Goal: Information Seeking & Learning: Learn about a topic

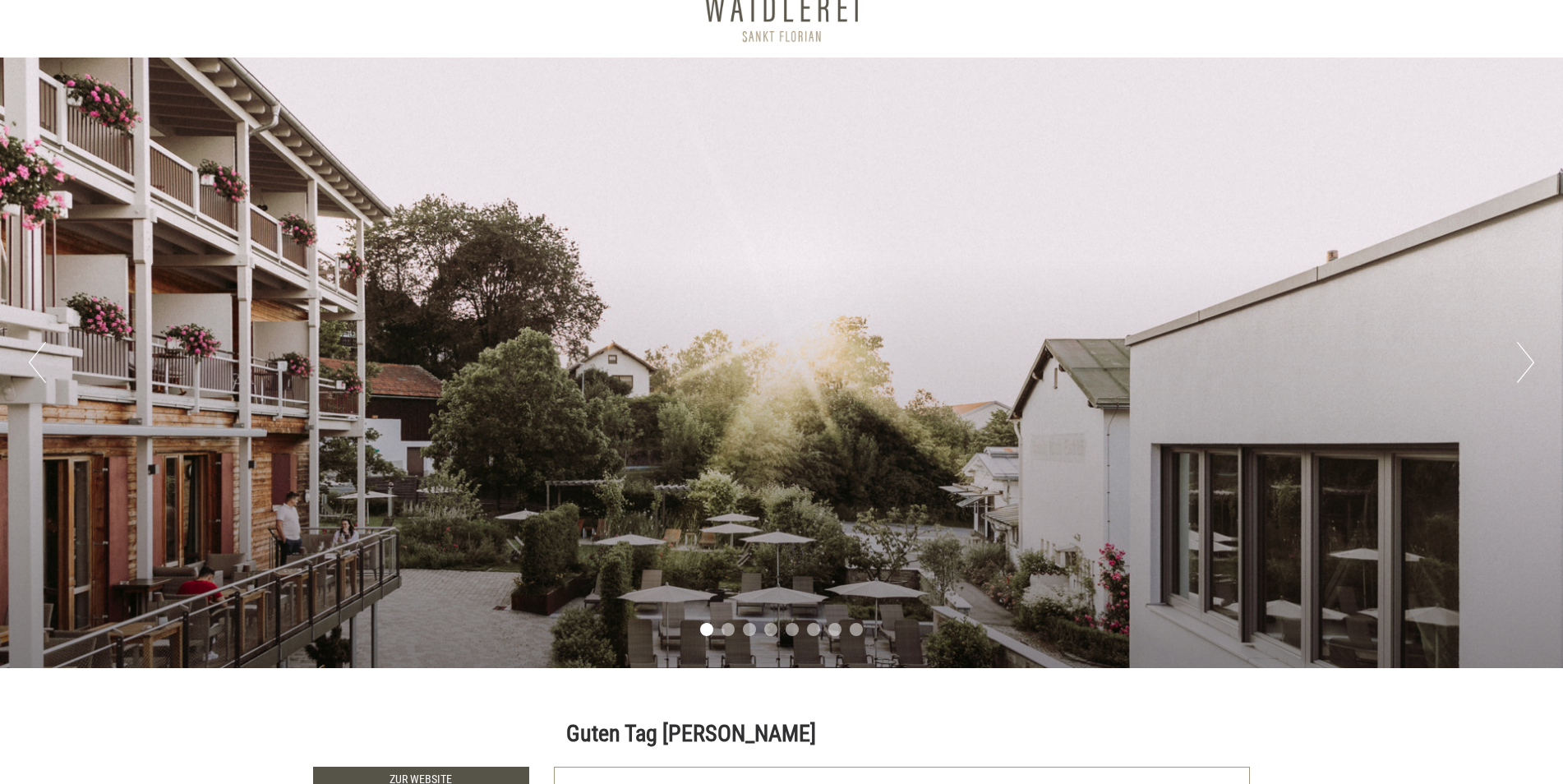
scroll to position [99, 0]
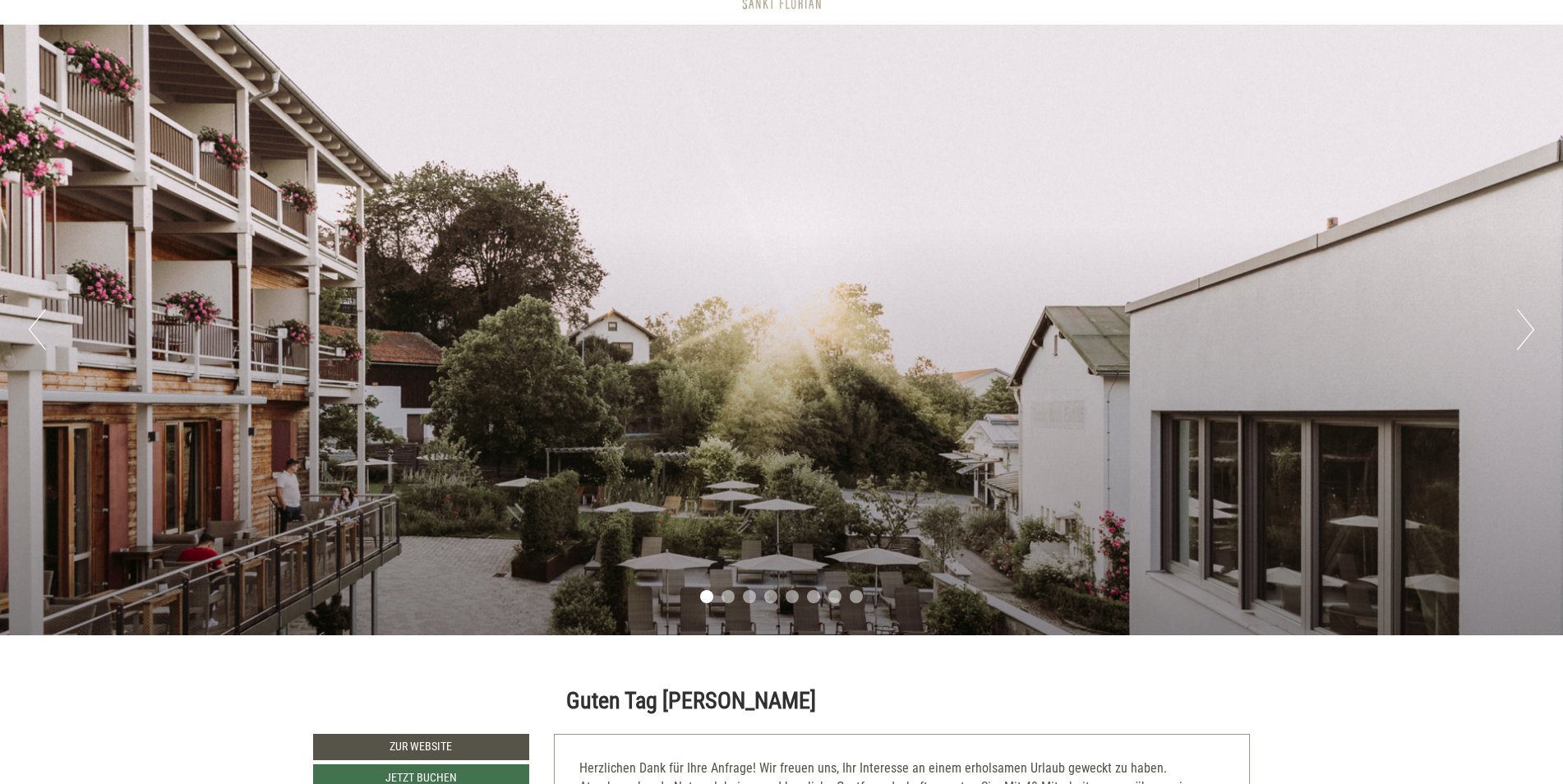
click at [1526, 331] on button "Next" at bounding box center [1525, 329] width 17 height 41
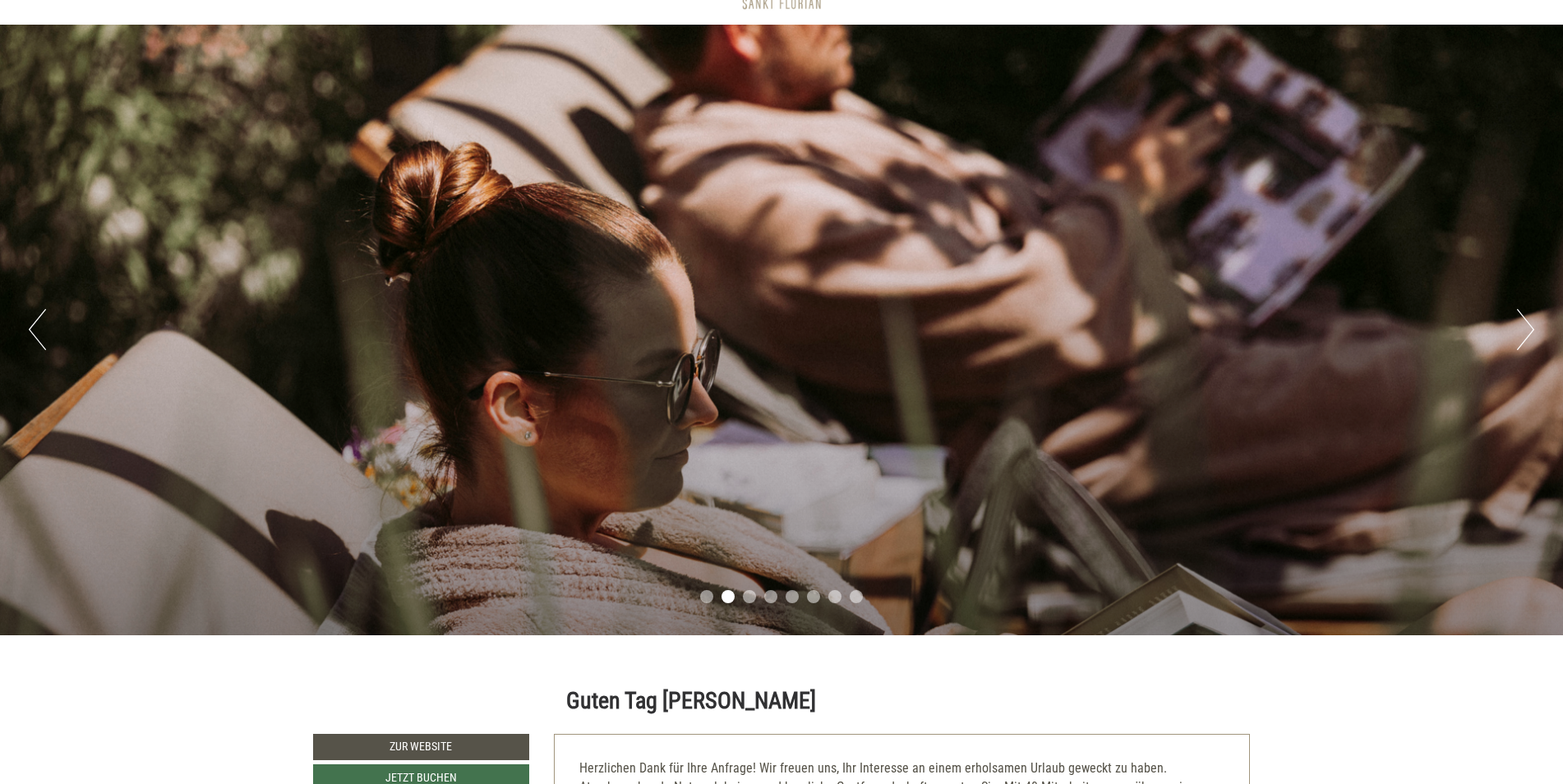
click at [1526, 331] on button "Next" at bounding box center [1525, 329] width 17 height 41
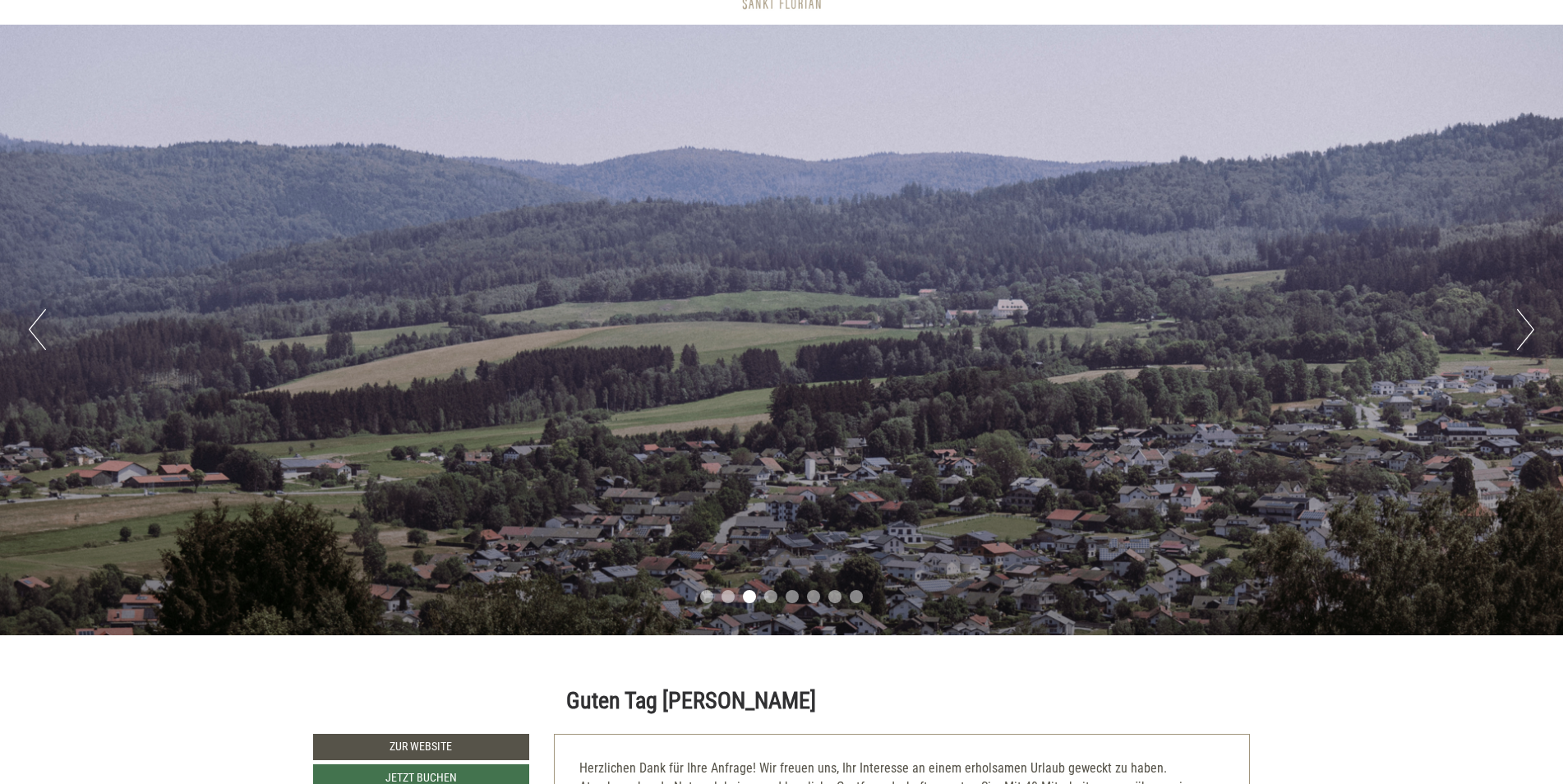
click at [1526, 331] on button "Next" at bounding box center [1525, 329] width 17 height 41
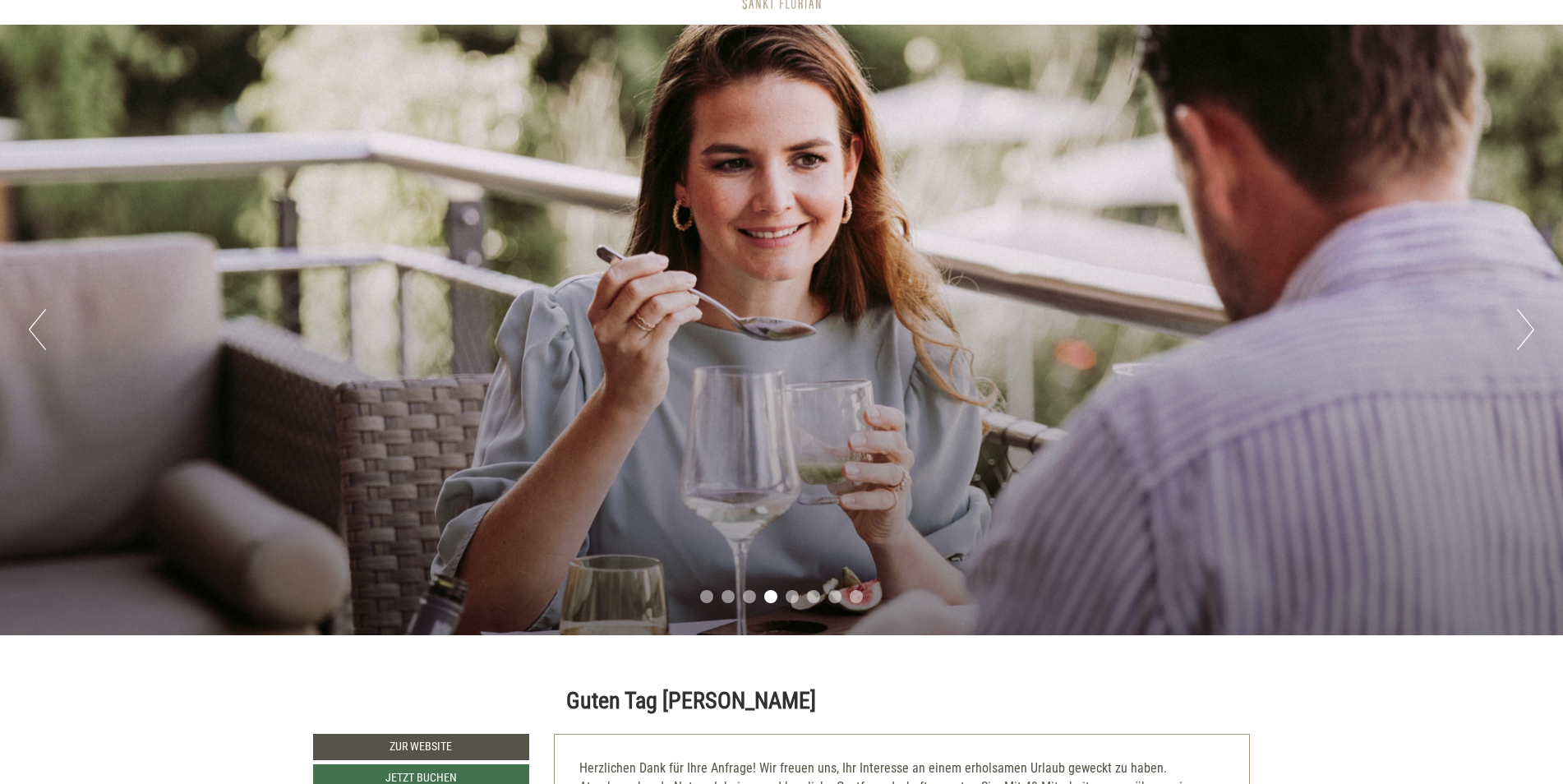
click at [1521, 319] on button "Next" at bounding box center [1525, 329] width 17 height 41
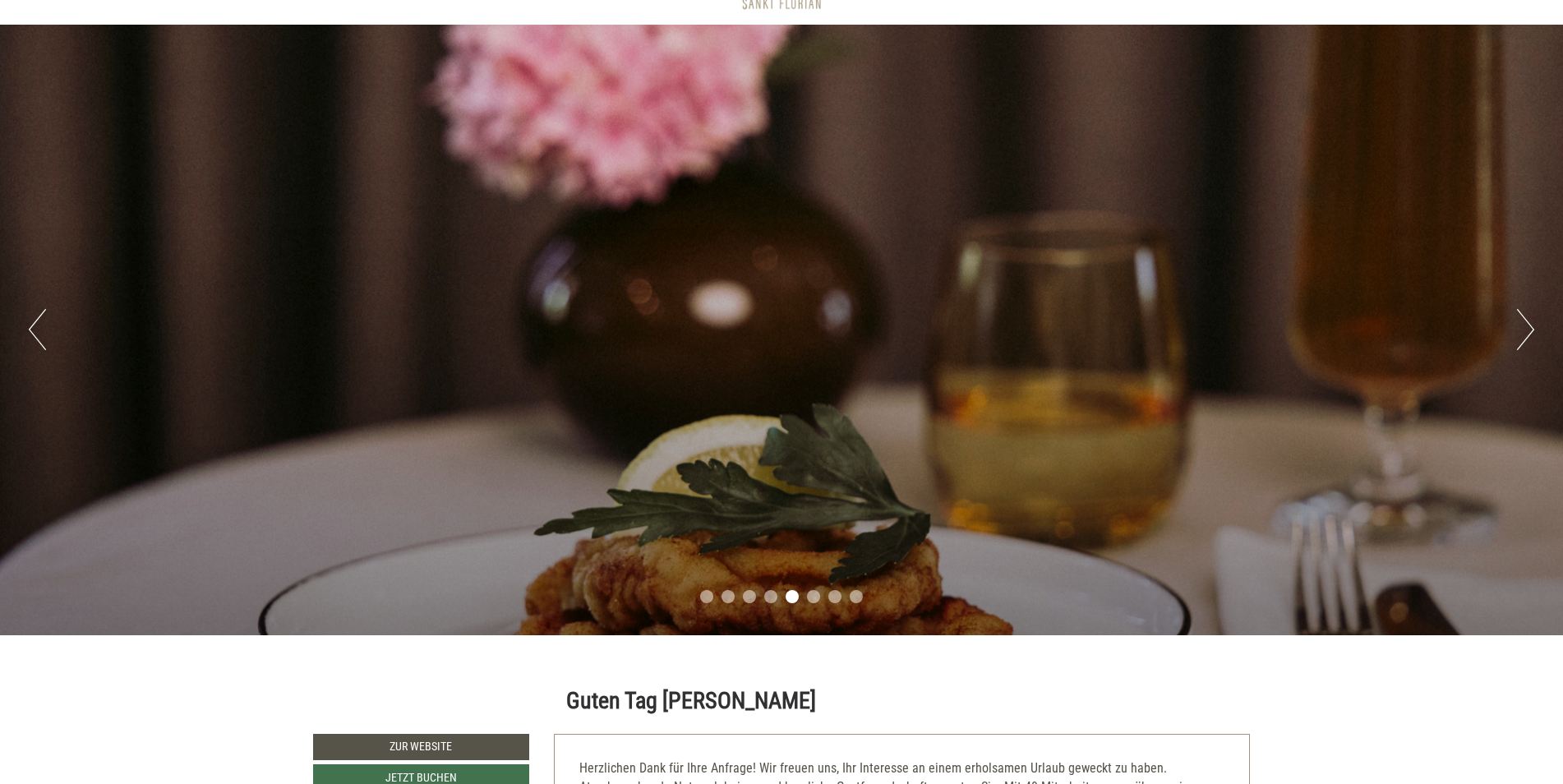
click at [1521, 319] on button "Next" at bounding box center [1525, 329] width 17 height 41
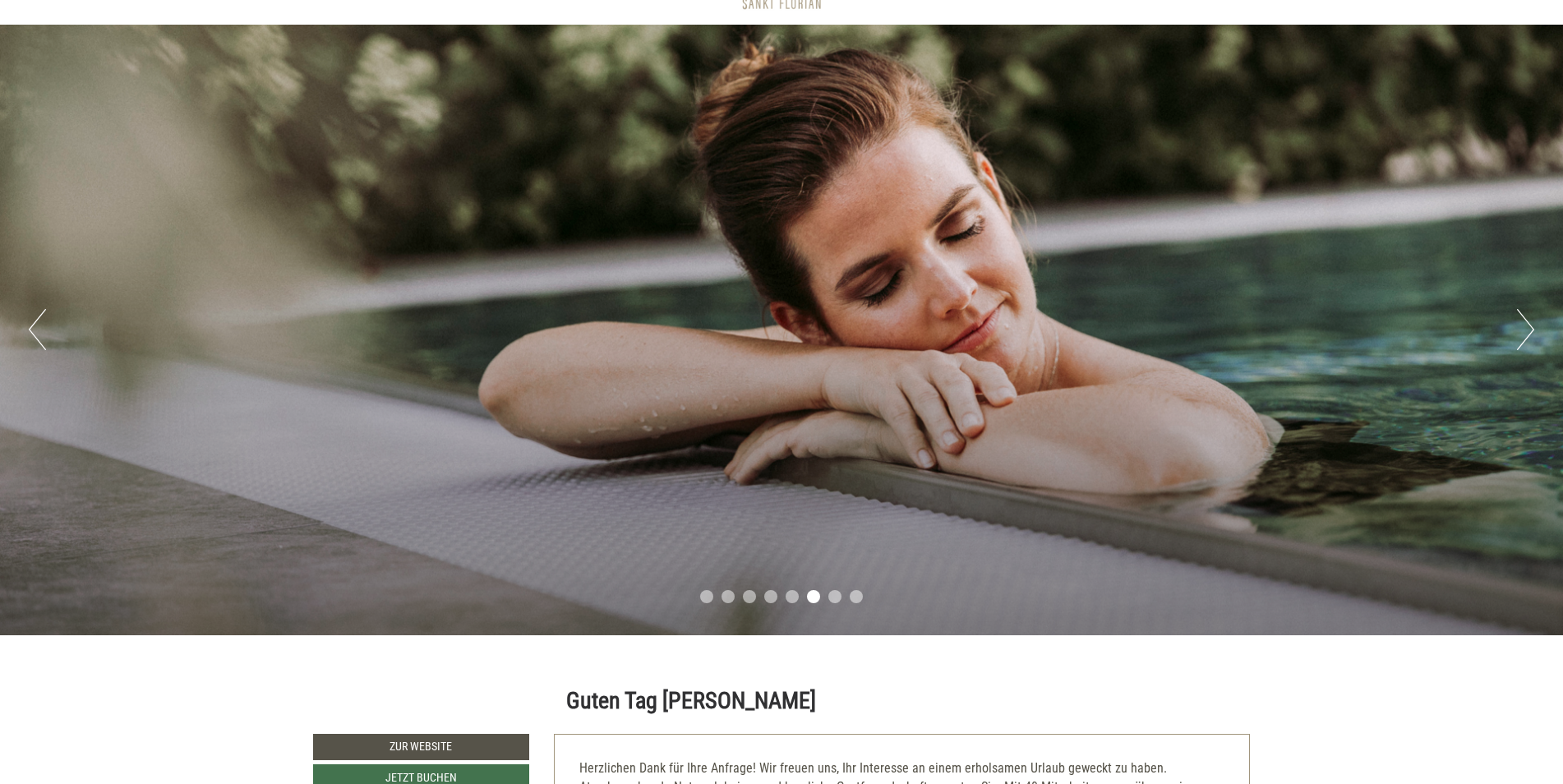
click at [1521, 319] on button "Next" at bounding box center [1525, 329] width 17 height 41
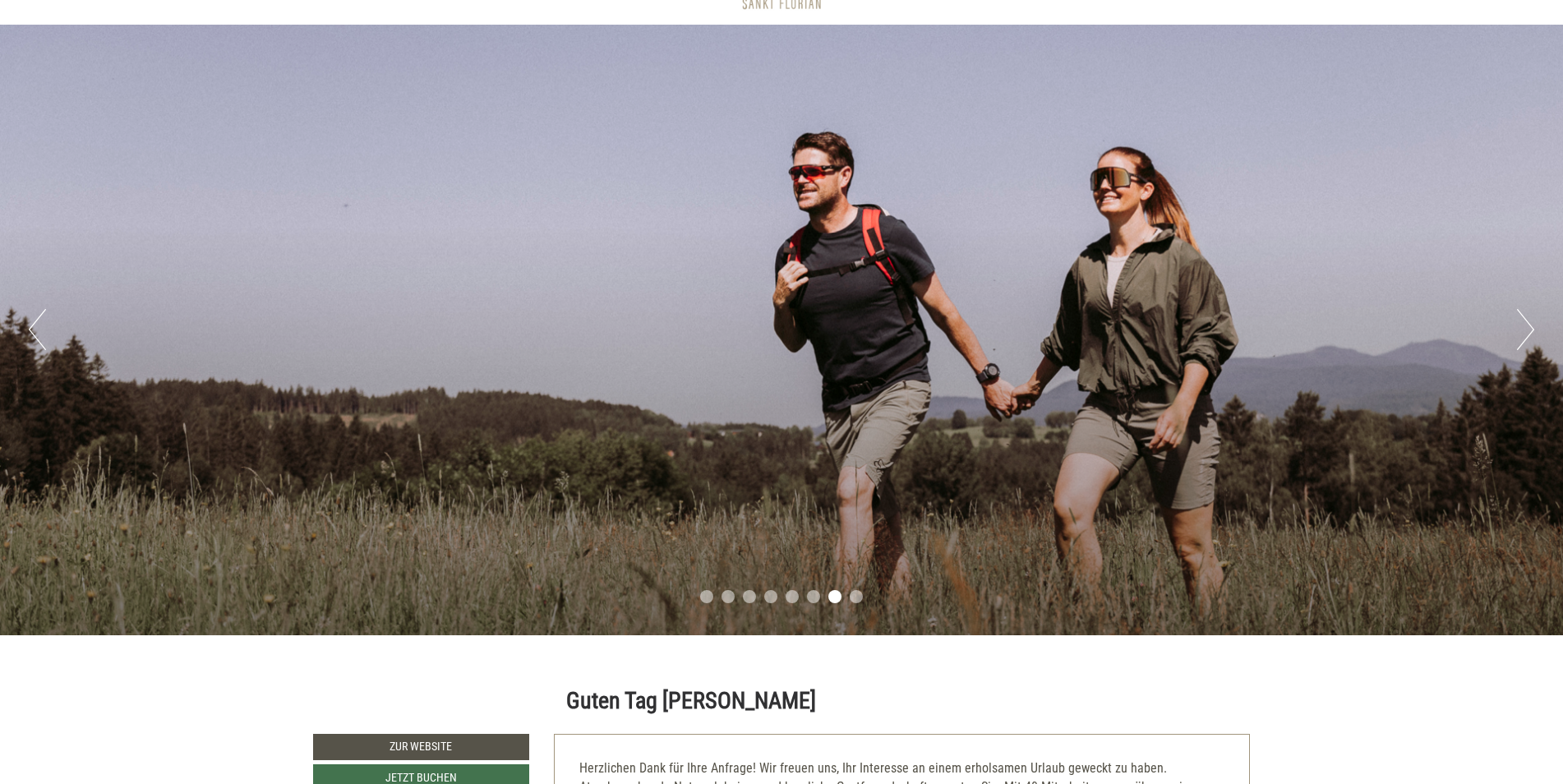
click at [1521, 319] on button "Next" at bounding box center [1525, 329] width 17 height 41
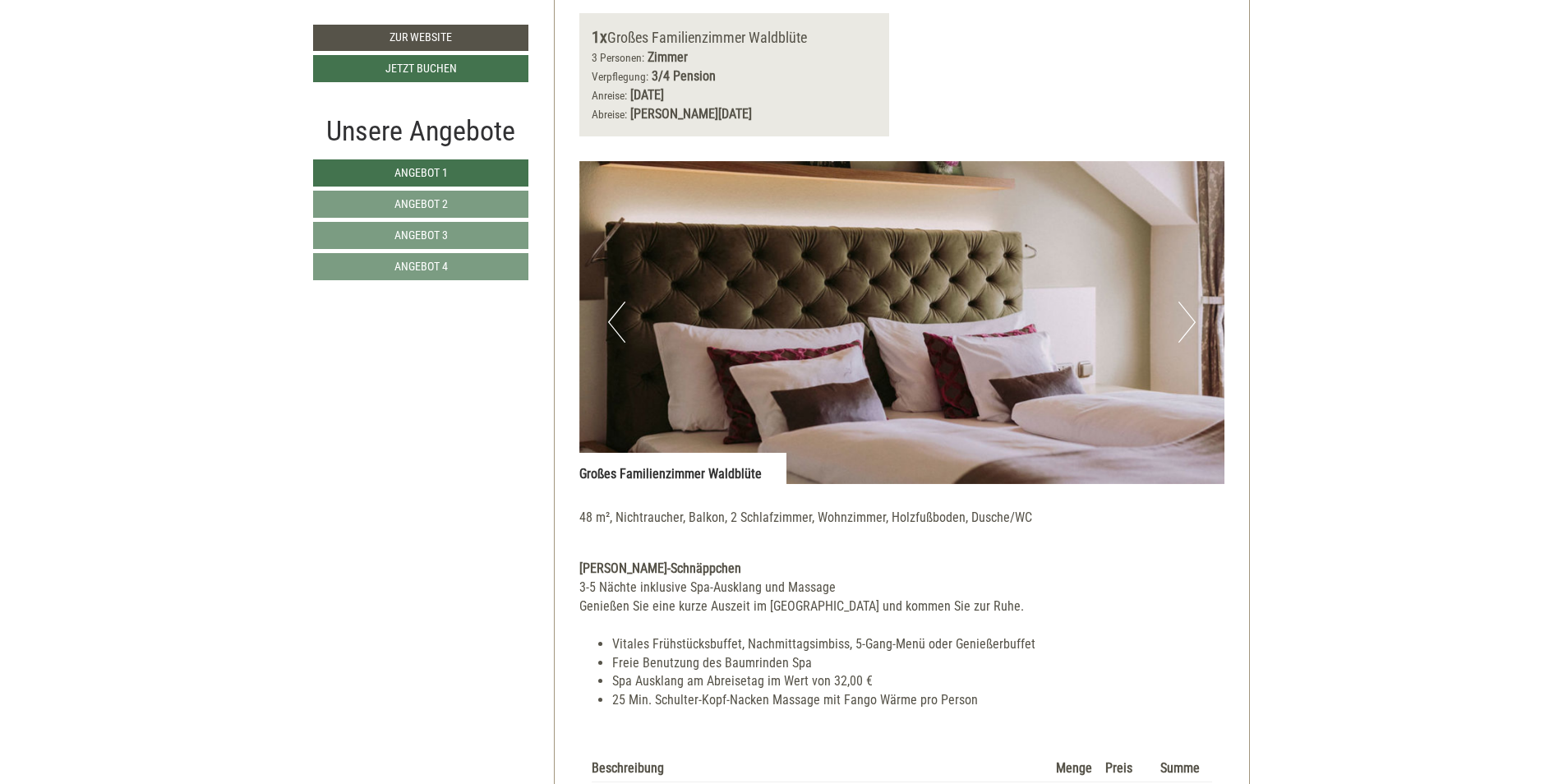
scroll to position [1089, 0]
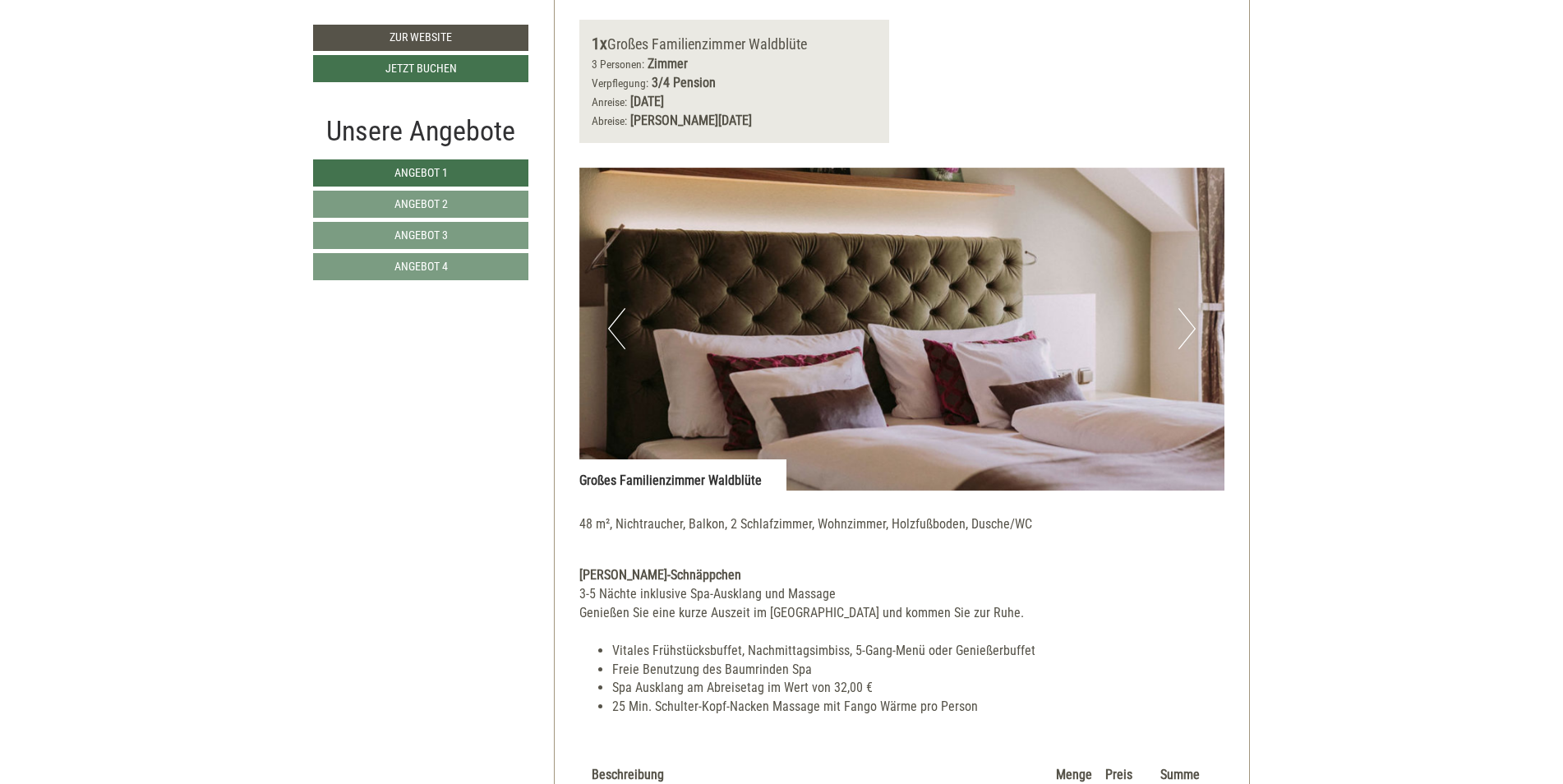
click at [1190, 339] on button "Next" at bounding box center [1187, 328] width 17 height 41
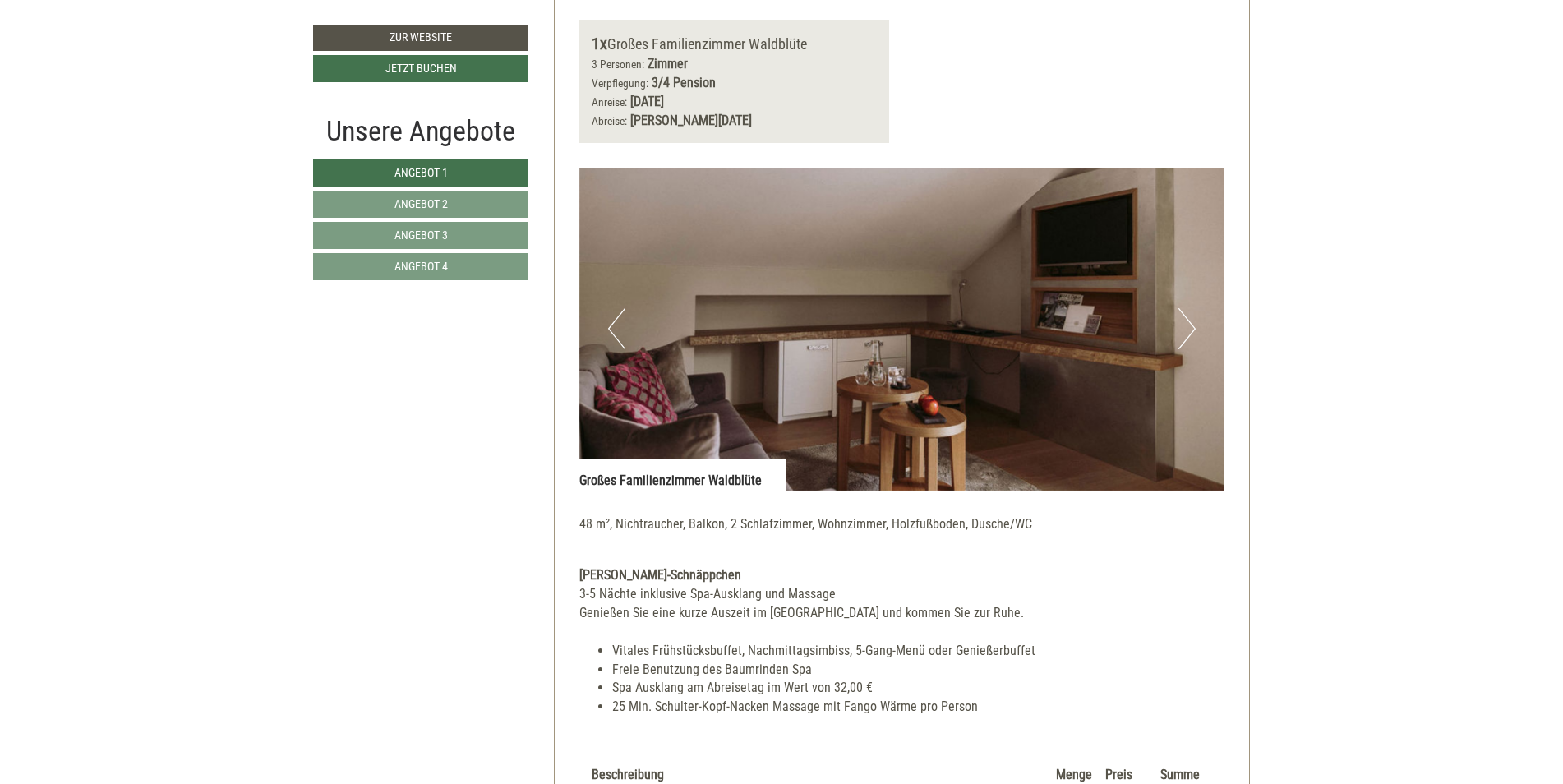
click at [1190, 339] on button "Next" at bounding box center [1187, 328] width 17 height 41
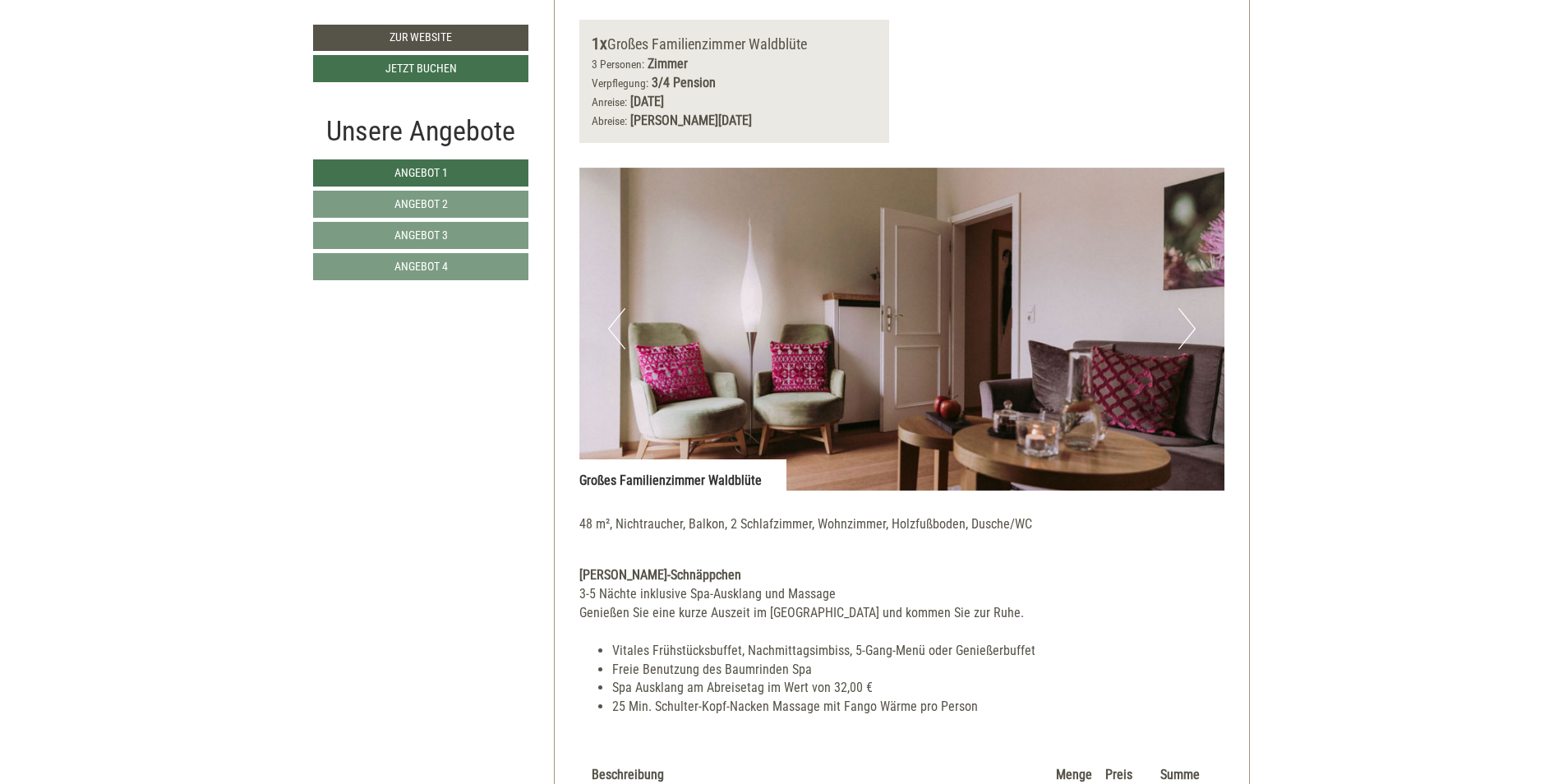
click at [1190, 339] on button "Next" at bounding box center [1187, 328] width 17 height 41
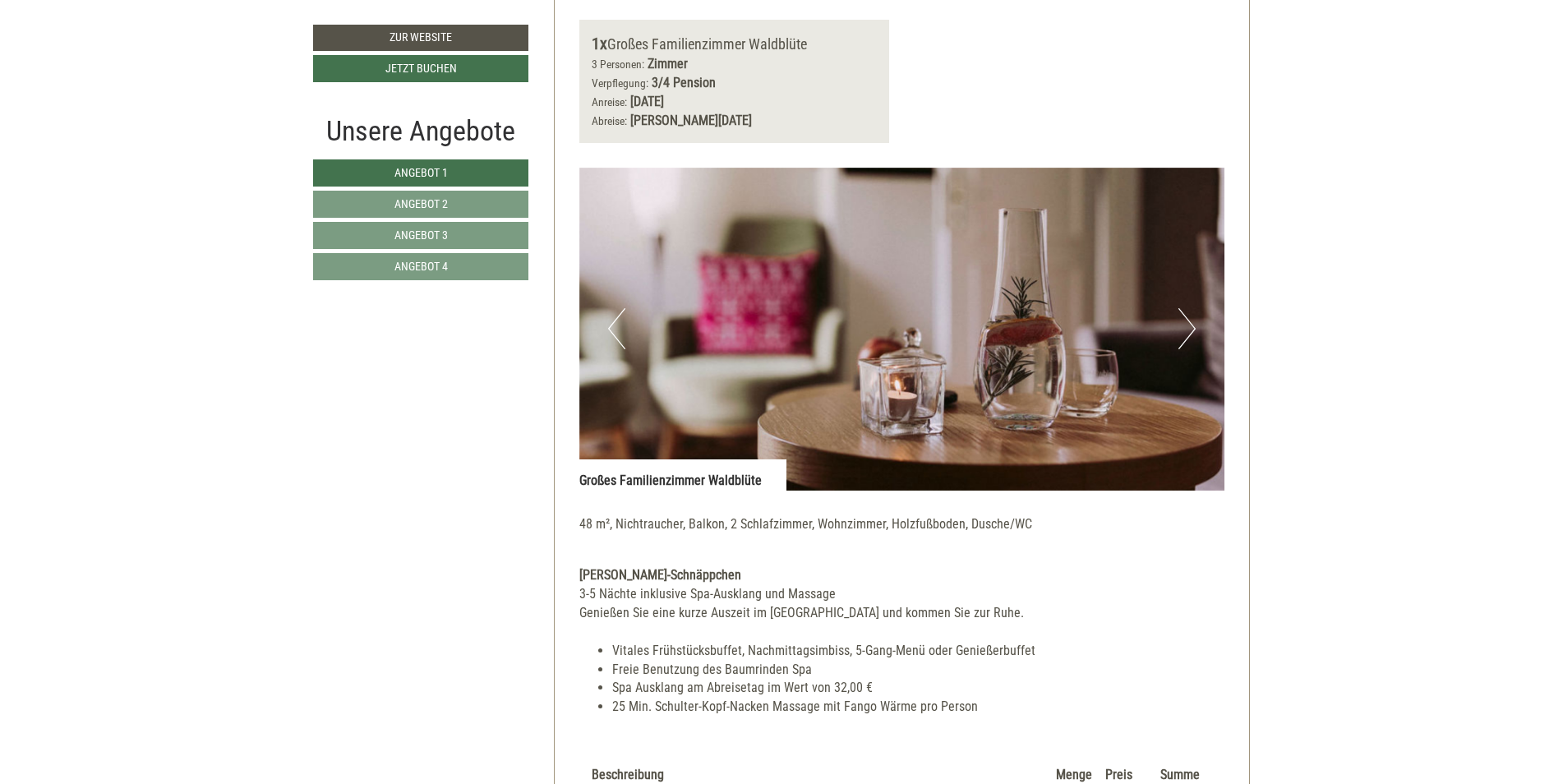
click at [1190, 339] on button "Next" at bounding box center [1187, 328] width 17 height 41
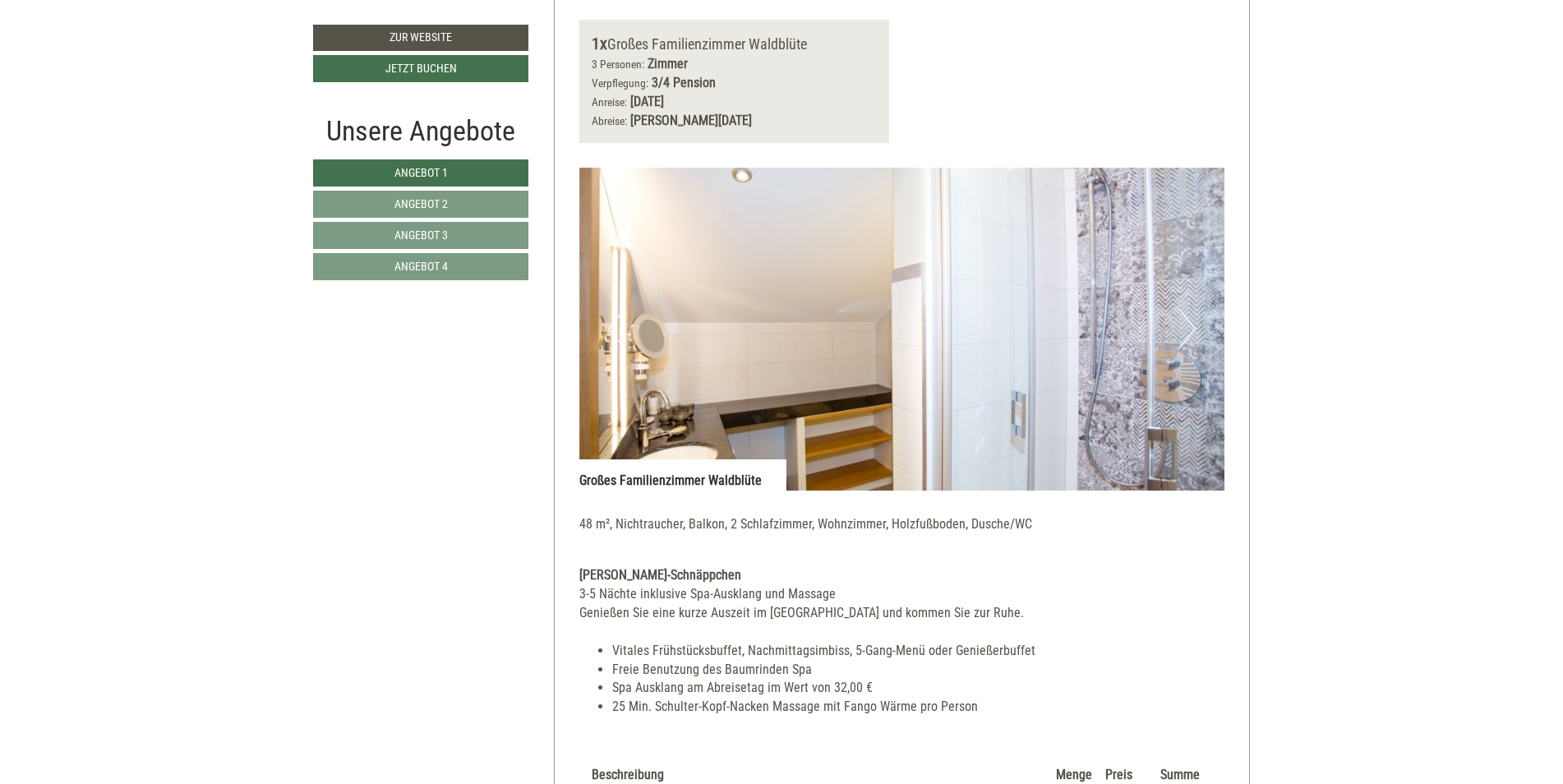
click at [1190, 339] on button "Next" at bounding box center [1187, 328] width 17 height 41
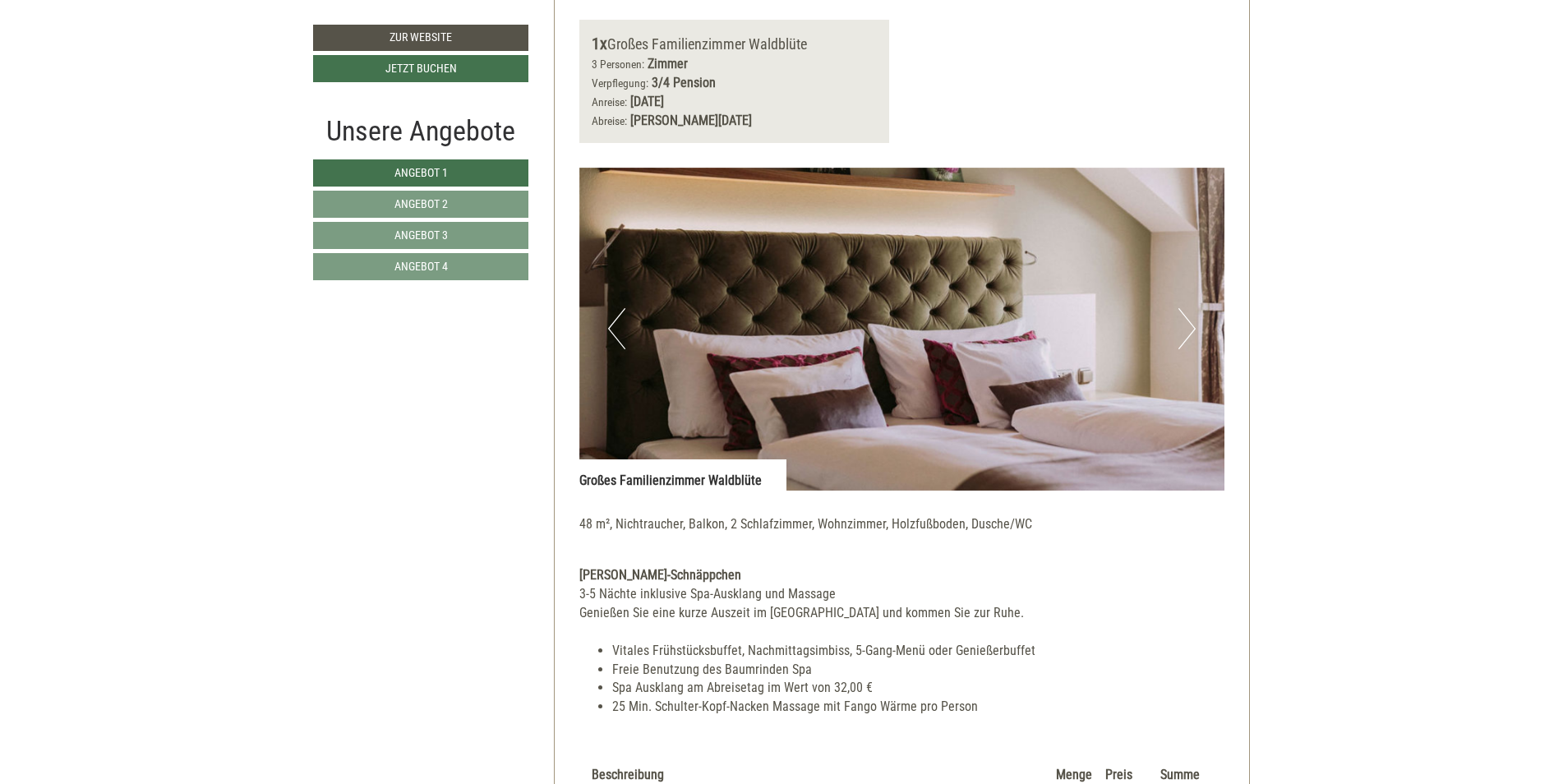
click at [1190, 339] on button "Next" at bounding box center [1187, 328] width 17 height 41
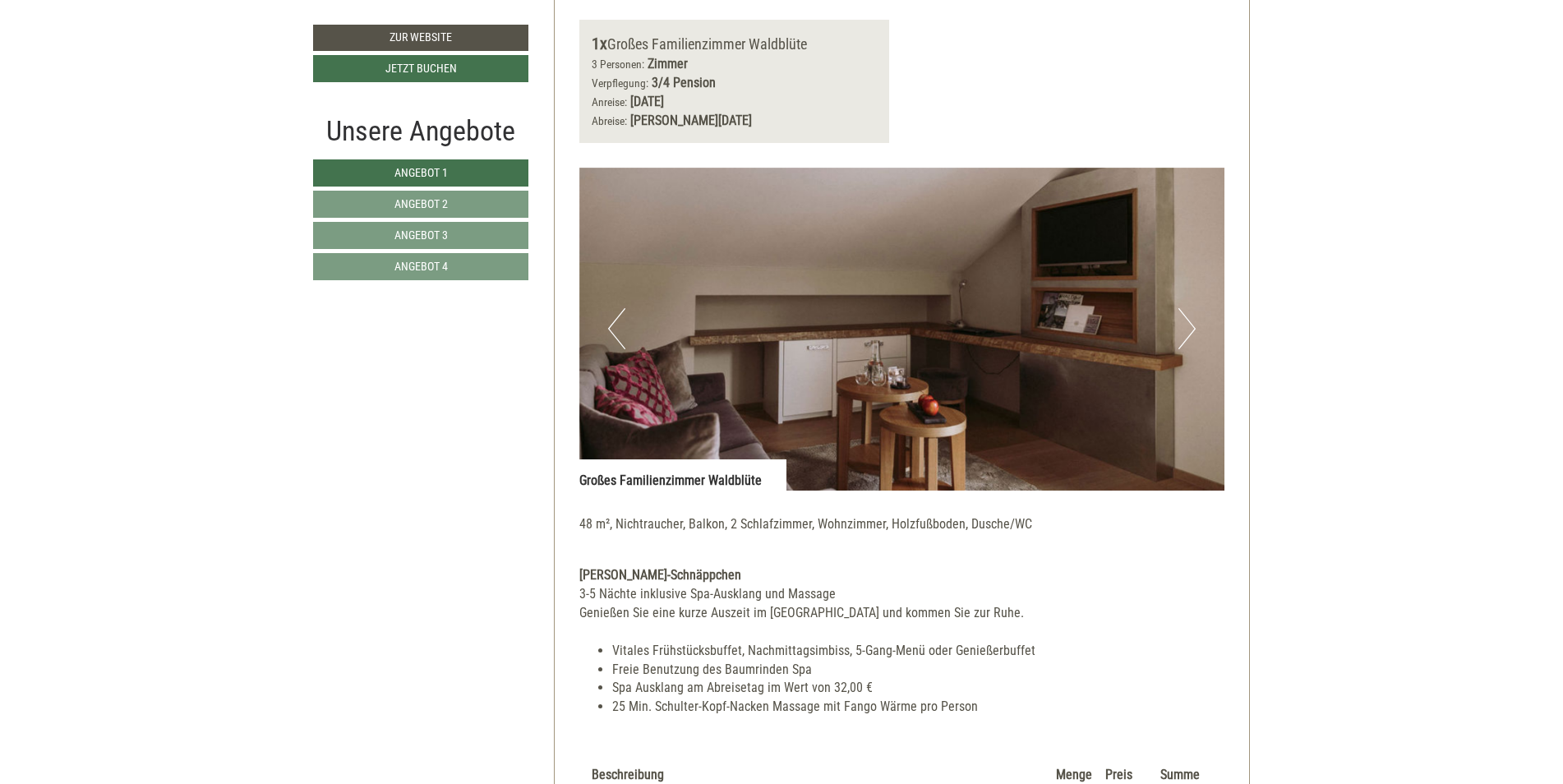
click at [1190, 339] on button "Next" at bounding box center [1187, 328] width 17 height 41
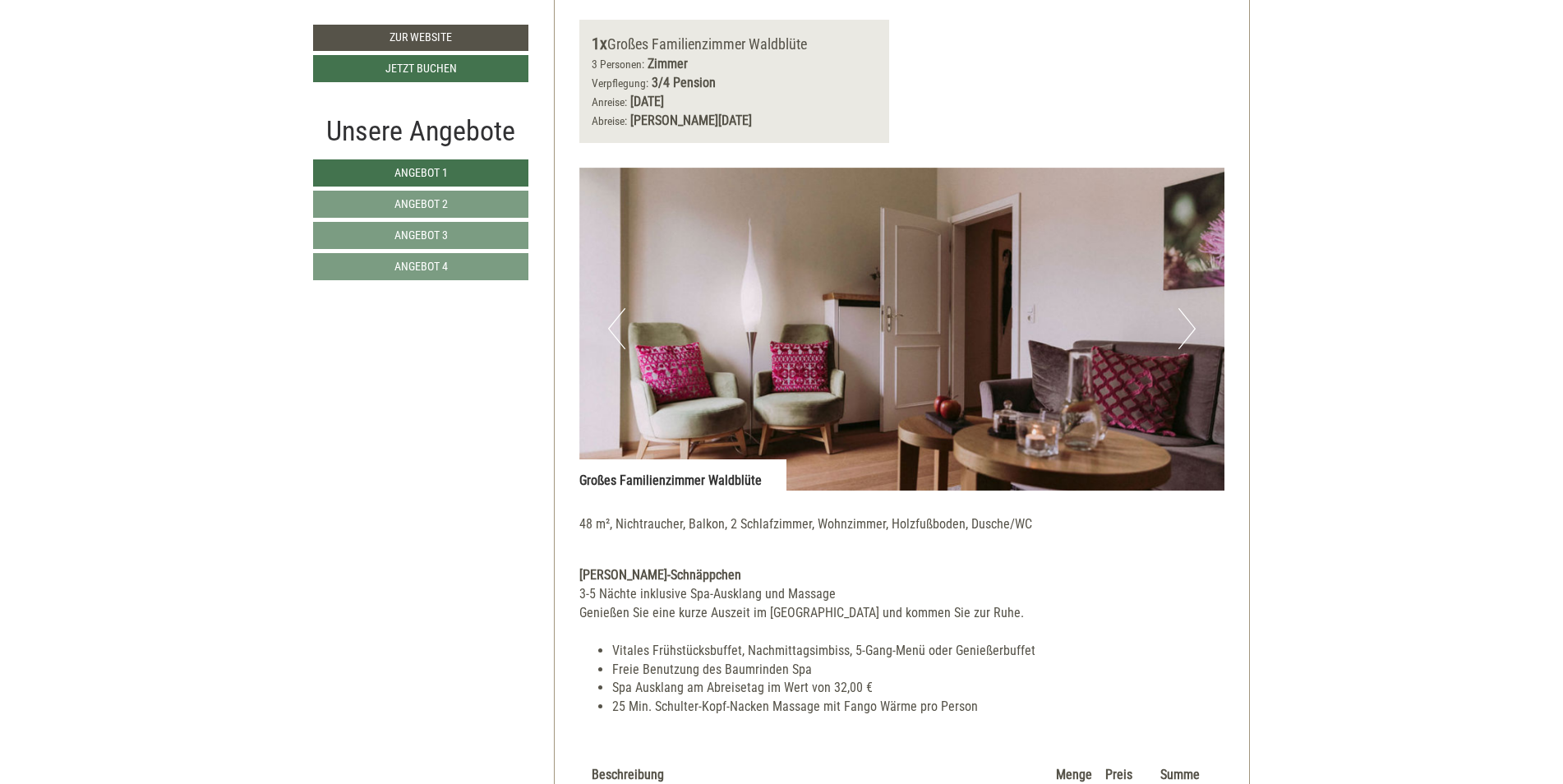
click at [1190, 339] on button "Next" at bounding box center [1187, 328] width 17 height 41
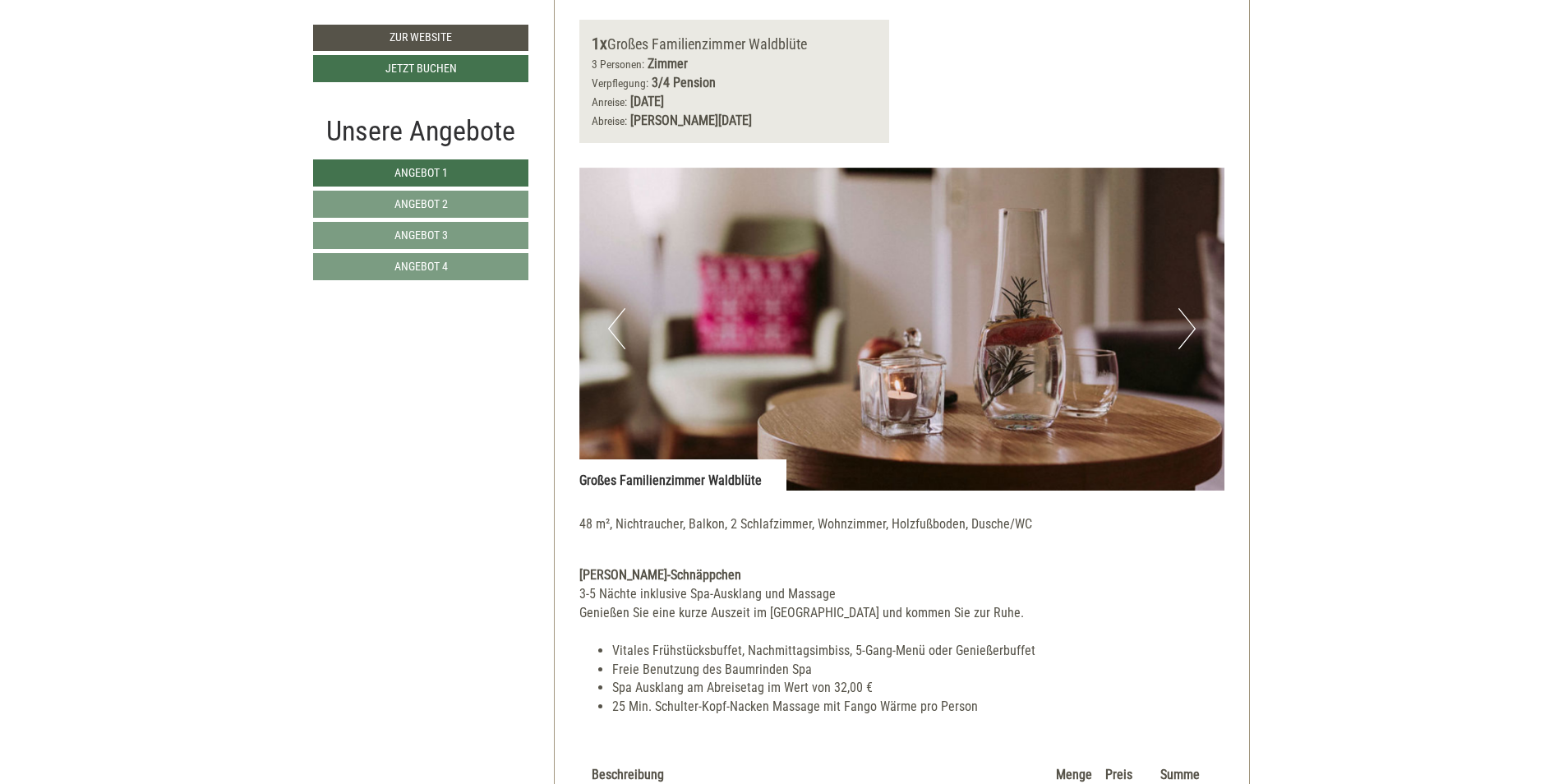
click at [1190, 339] on button "Next" at bounding box center [1187, 328] width 17 height 41
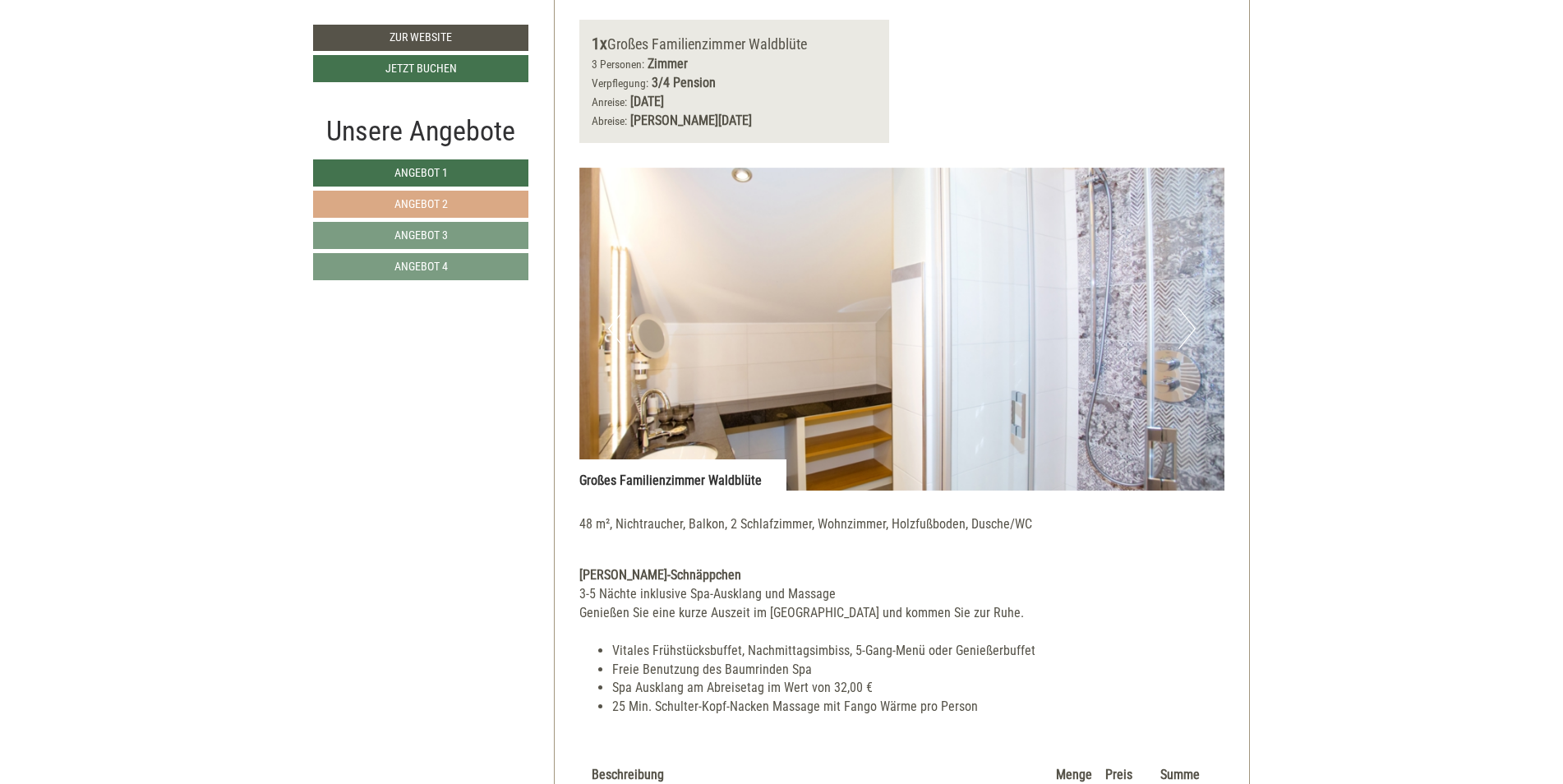
click at [515, 199] on link "Angebot 2" at bounding box center [421, 204] width 216 height 27
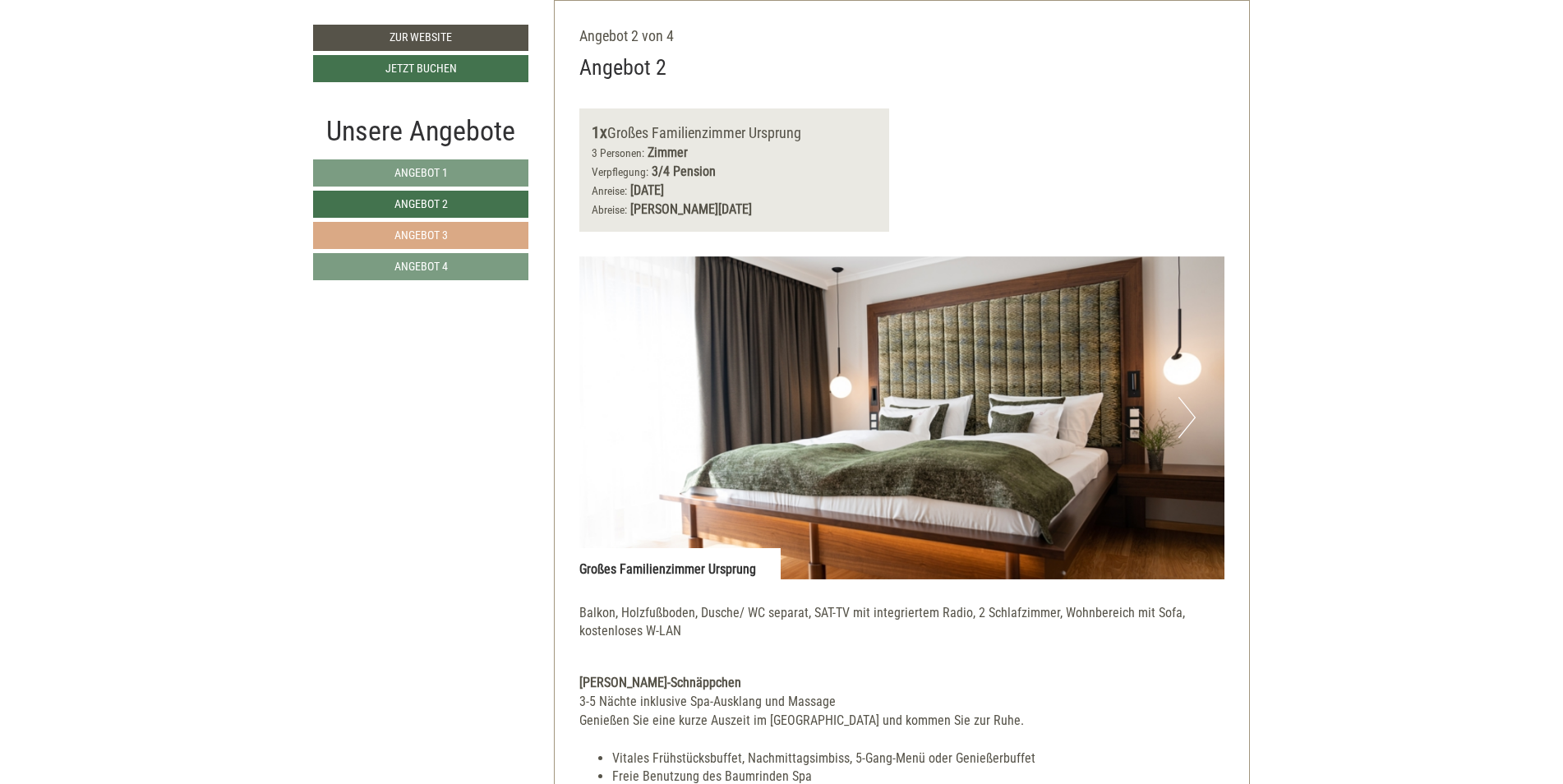
click at [503, 233] on link "Angebot 3" at bounding box center [421, 235] width 216 height 27
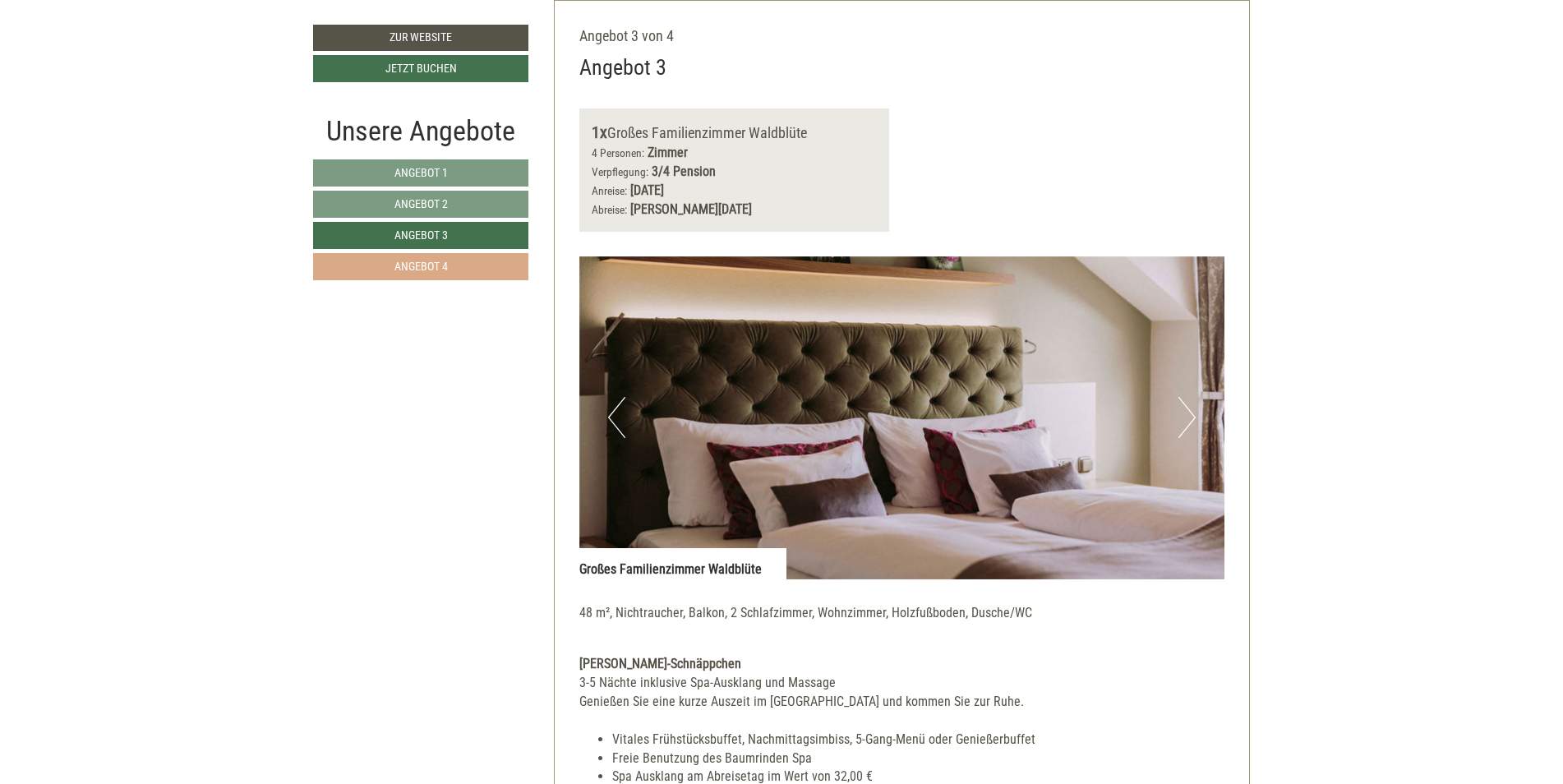
click at [488, 270] on link "Angebot 4" at bounding box center [421, 266] width 216 height 27
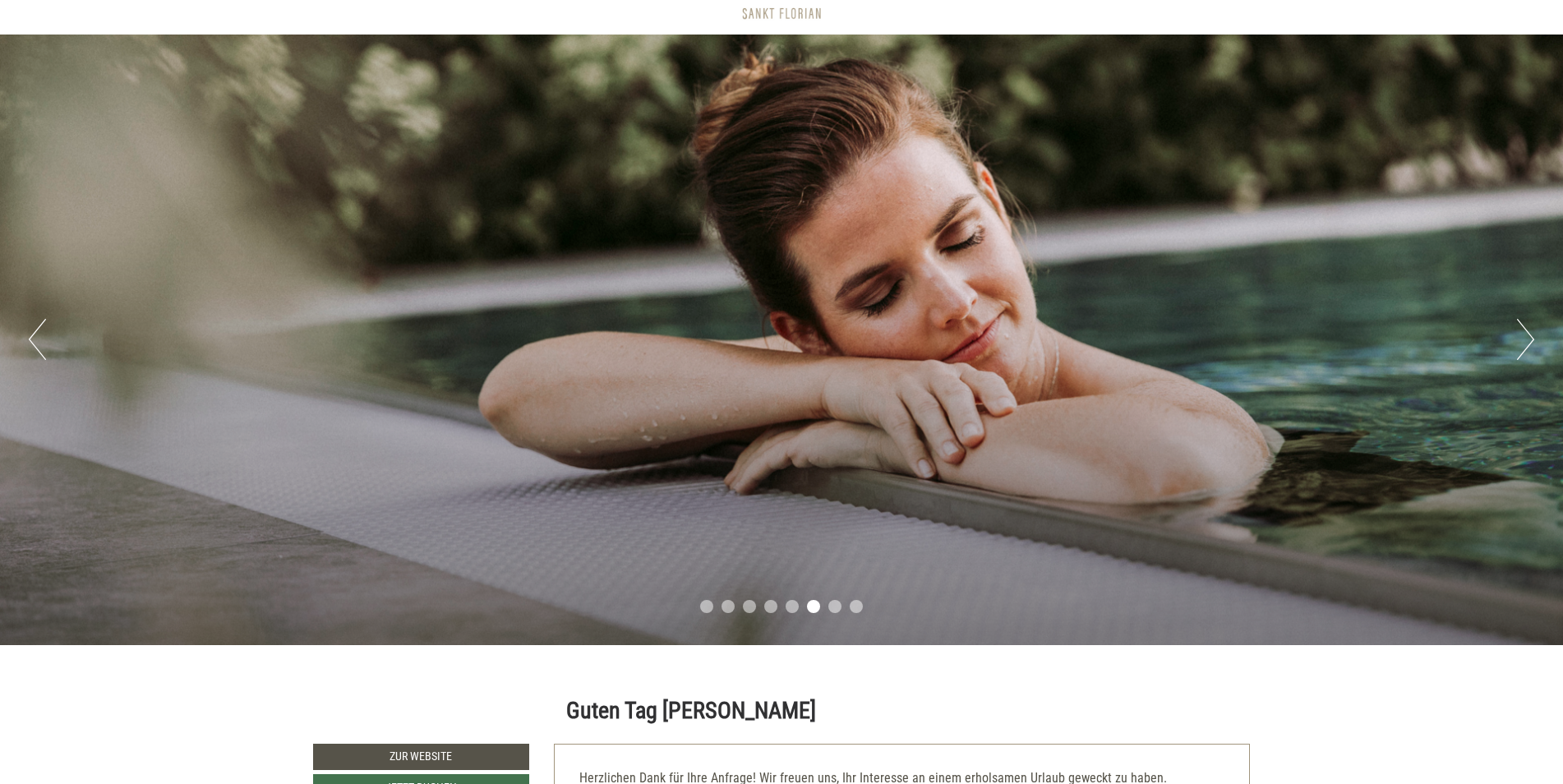
scroll to position [0, 0]
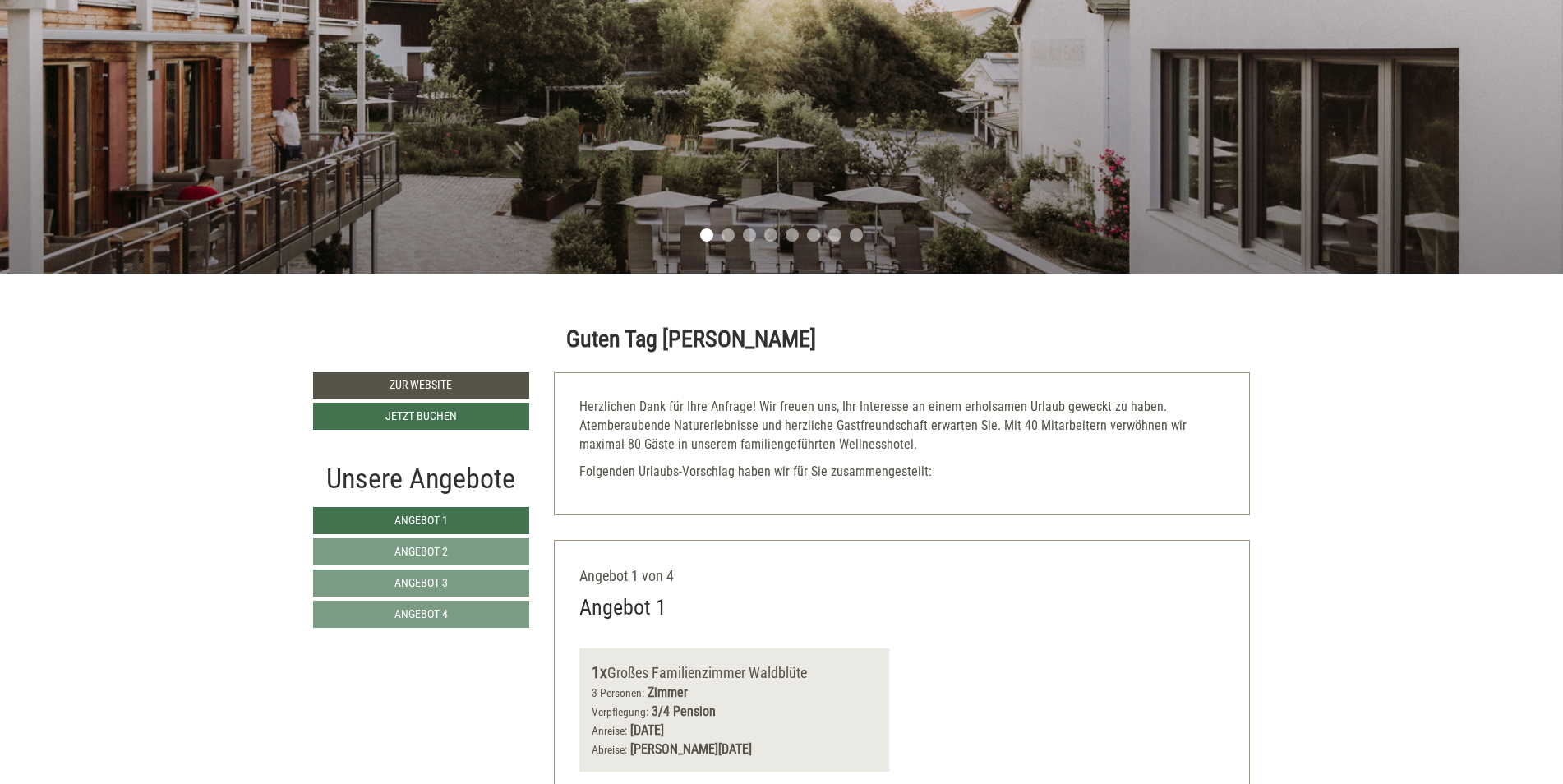
scroll to position [493, 0]
